Goal: Navigation & Orientation: Find specific page/section

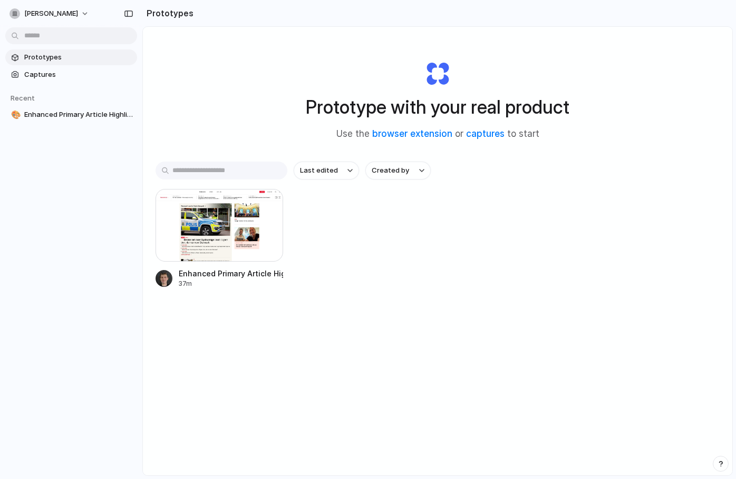
click at [101, 34] on html "mads-[PERSON_NAME] Prototypes Captures Recent 🎨 Enhanced Primary Article Highli…" at bounding box center [368, 239] width 736 height 479
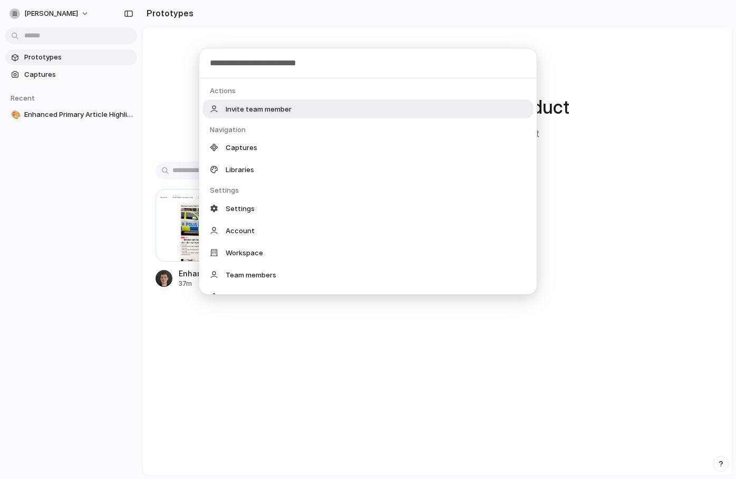
click at [101, 34] on div "Actions Invite team member Navigation Captures Libraries Settings Settings Acco…" at bounding box center [368, 239] width 736 height 479
